Goal: Check status: Check status

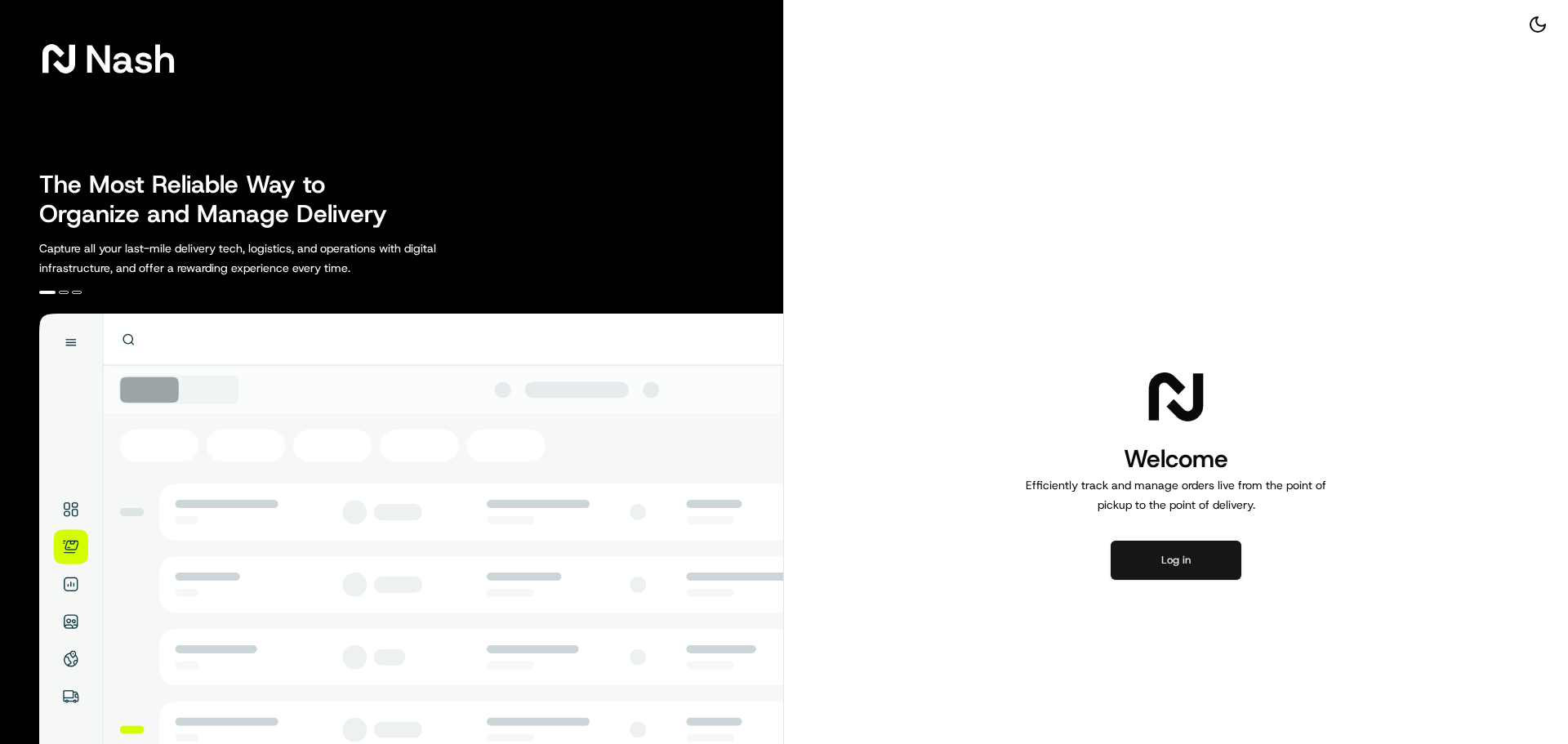
click at [1144, 569] on button "Log in" at bounding box center [1176, 560] width 130 height 40
